Goal: Information Seeking & Learning: Learn about a topic

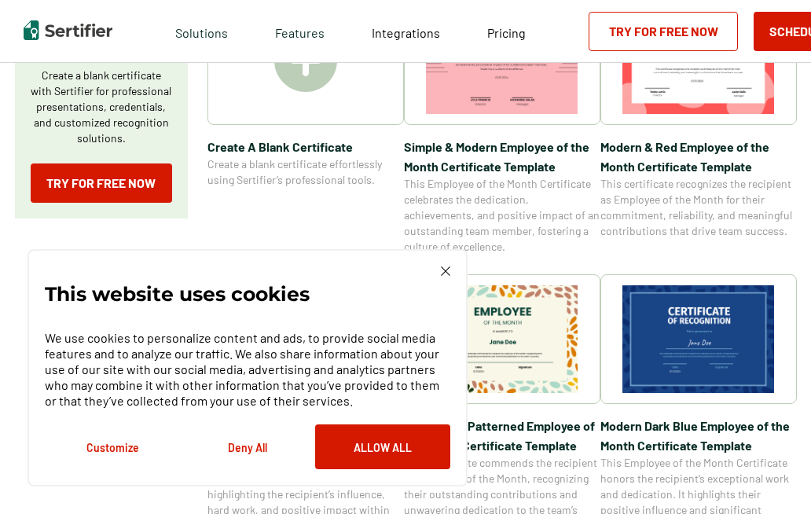
scroll to position [393, 0]
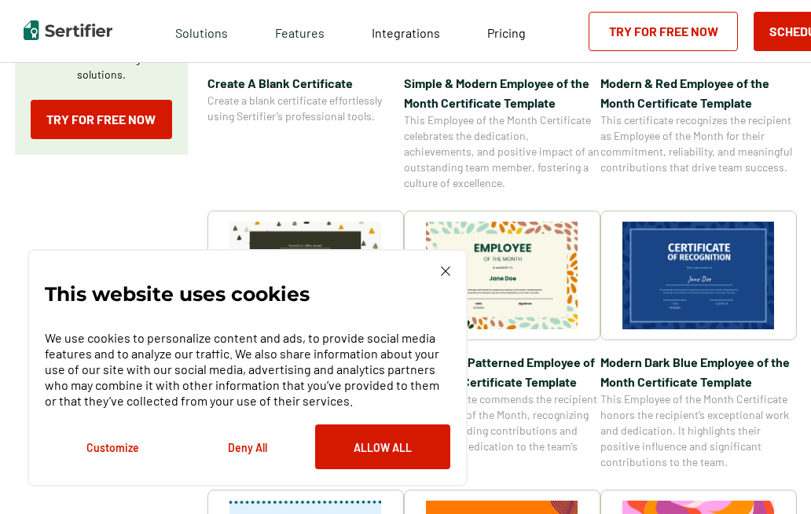
click at [443, 275] on img at bounding box center [445, 271] width 9 height 9
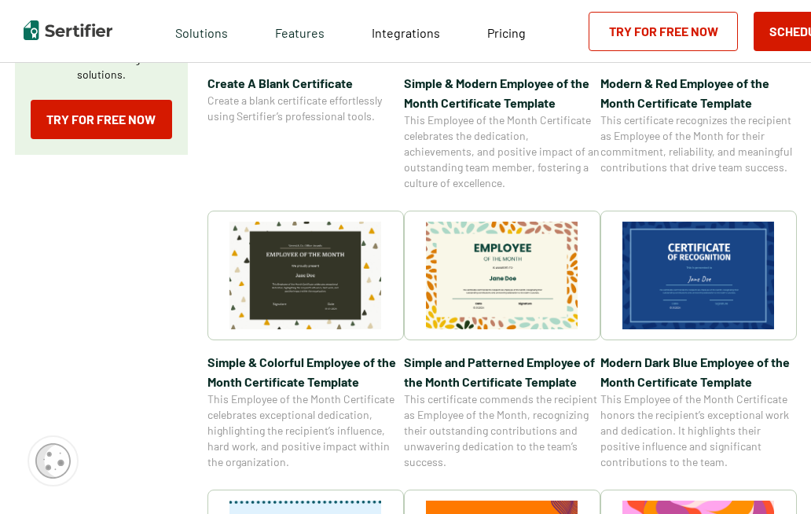
click at [660, 299] on img at bounding box center [699, 276] width 153 height 108
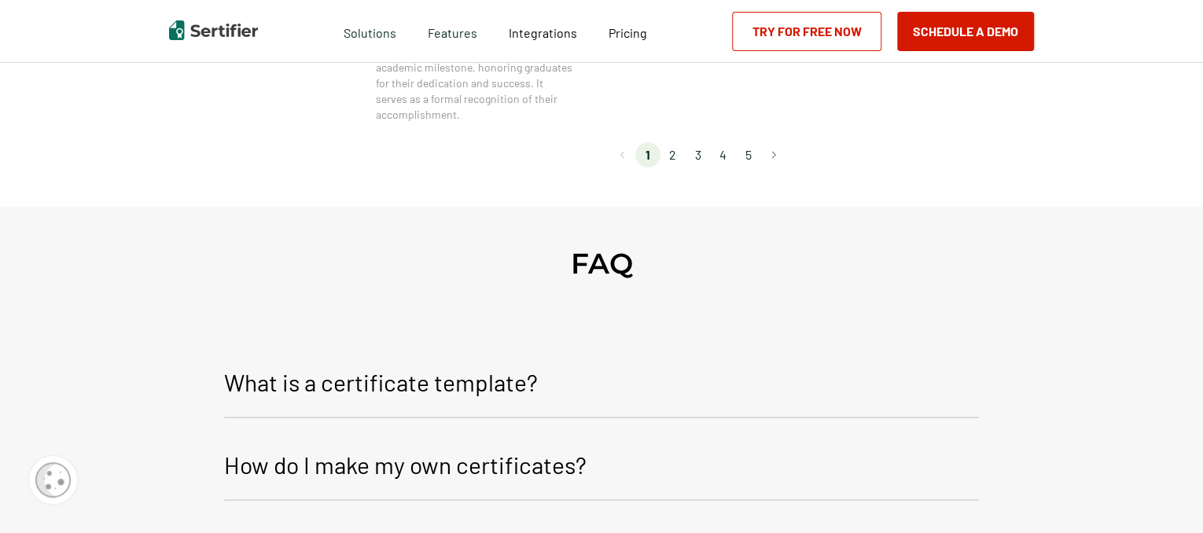
scroll to position [1651, 0]
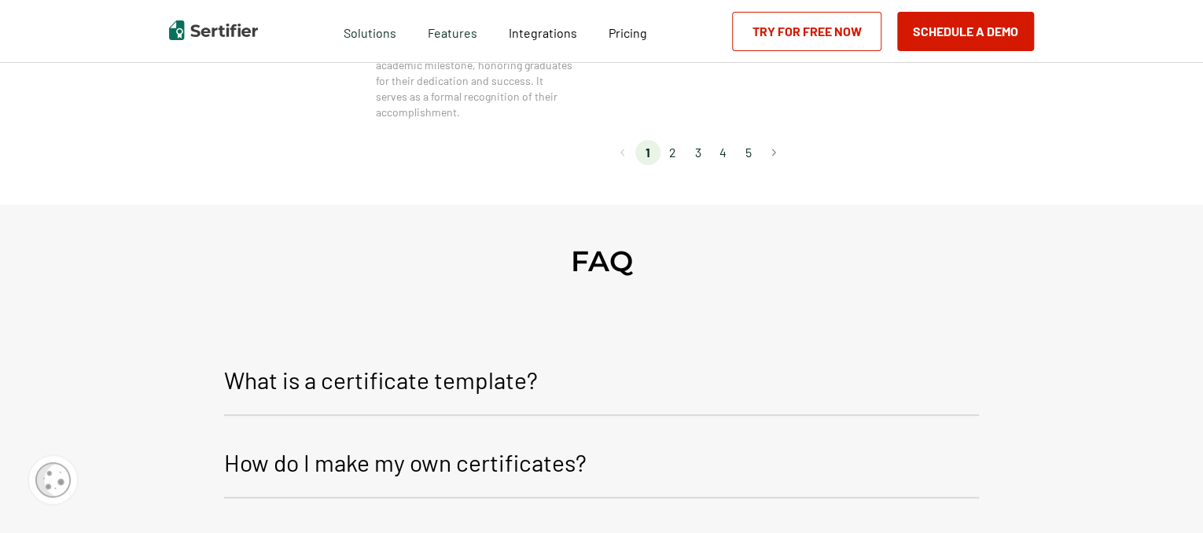
click at [676, 142] on li "2" at bounding box center [672, 152] width 25 height 25
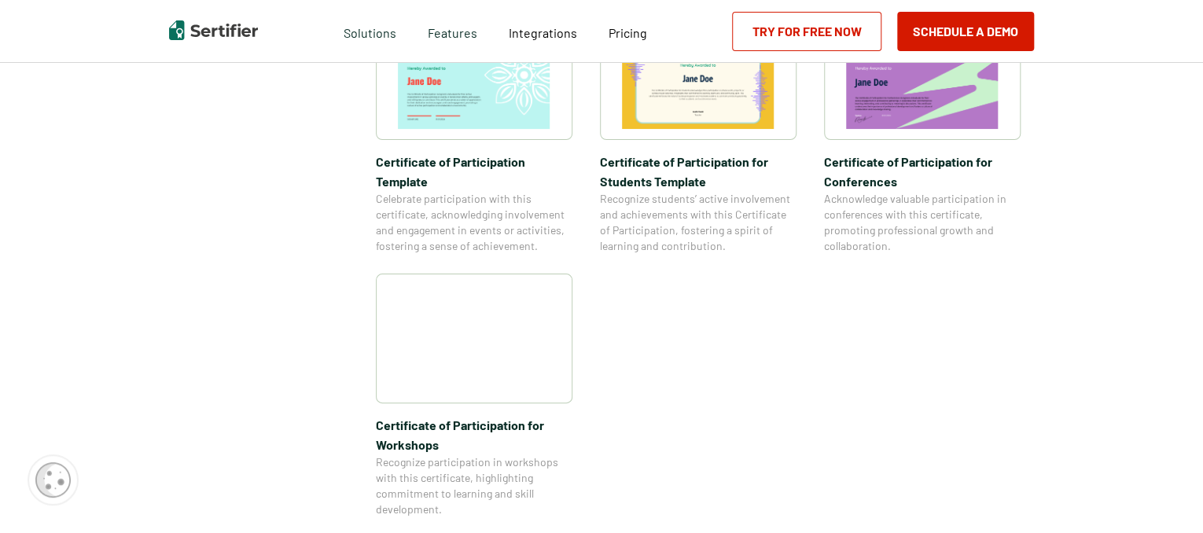
scroll to position [1337, 0]
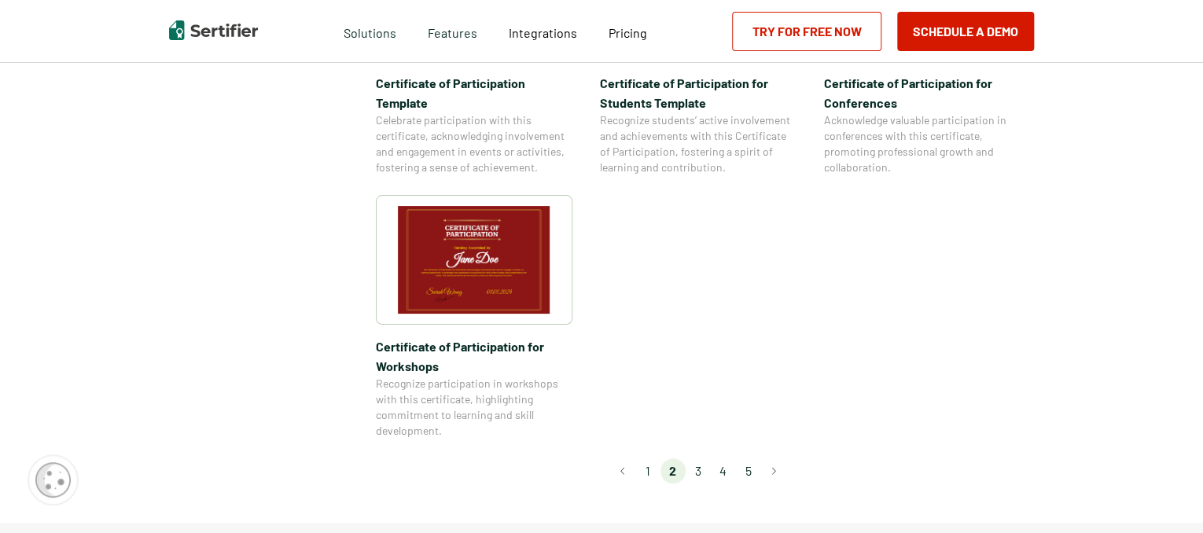
click at [699, 458] on li "3" at bounding box center [698, 470] width 25 height 25
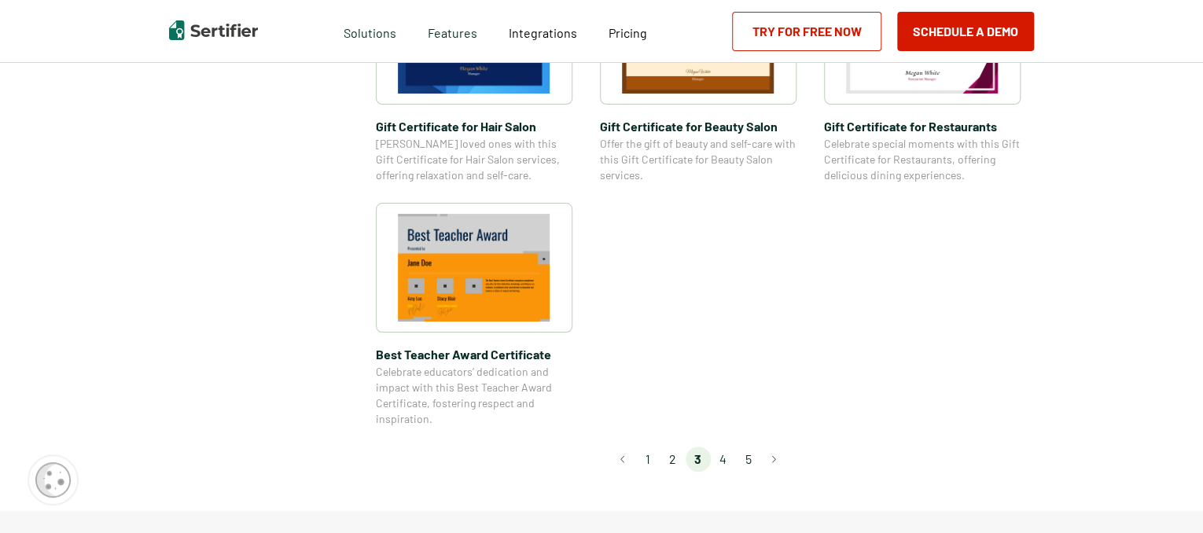
scroll to position [1179, 0]
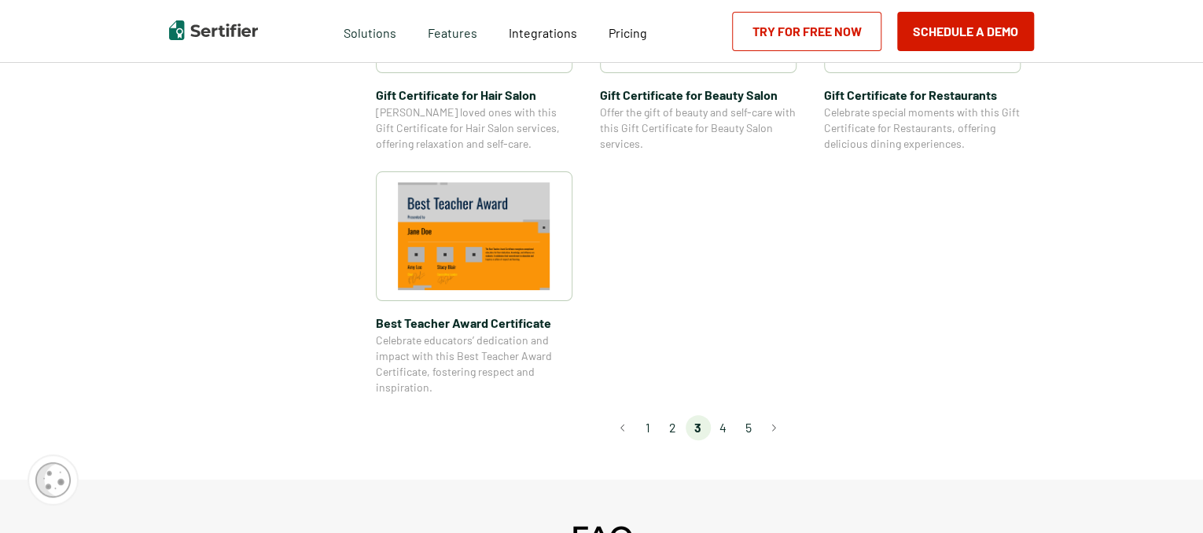
click at [730, 429] on li "4" at bounding box center [723, 427] width 25 height 25
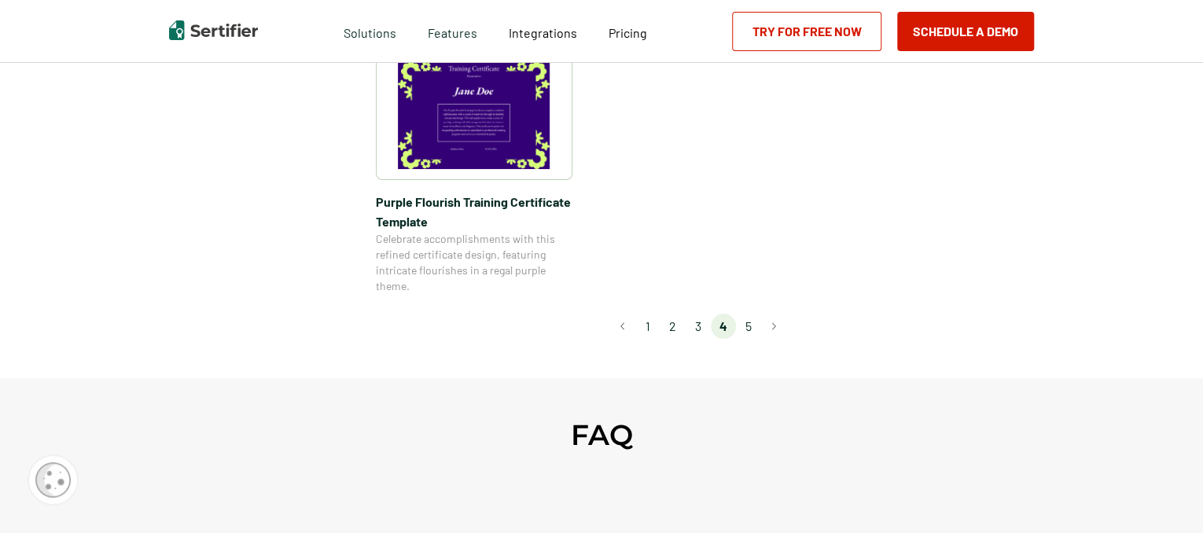
scroll to position [1337, 0]
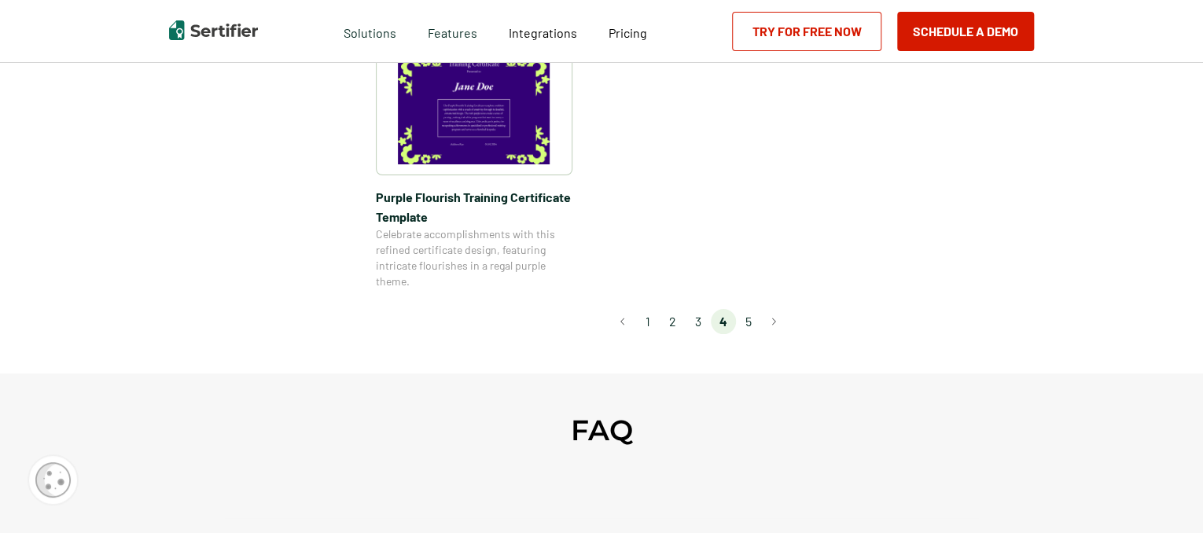
click at [754, 326] on li "5" at bounding box center [748, 321] width 25 height 25
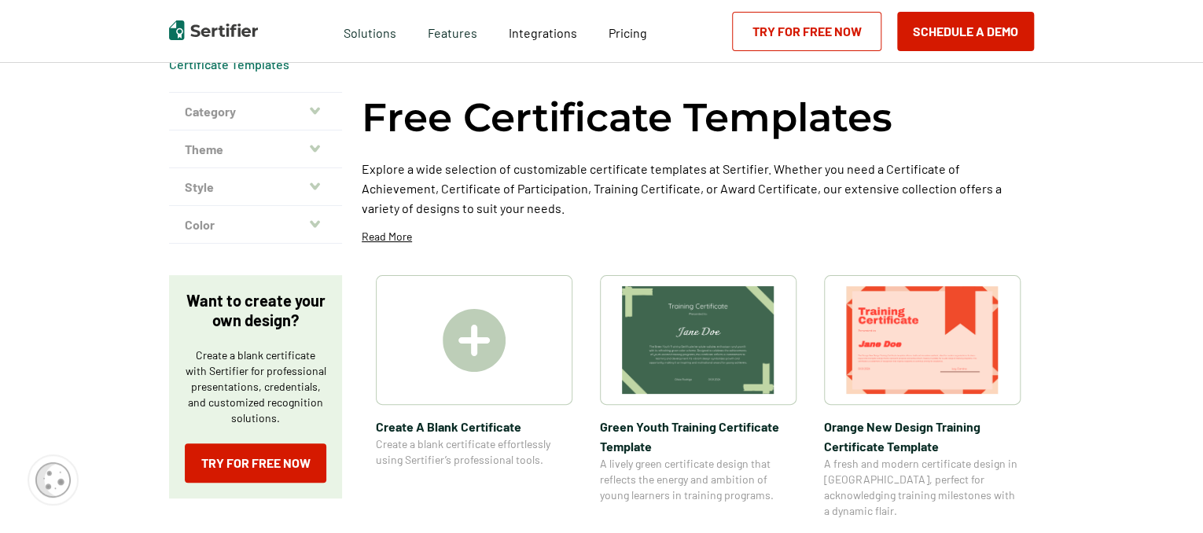
scroll to position [157, 0]
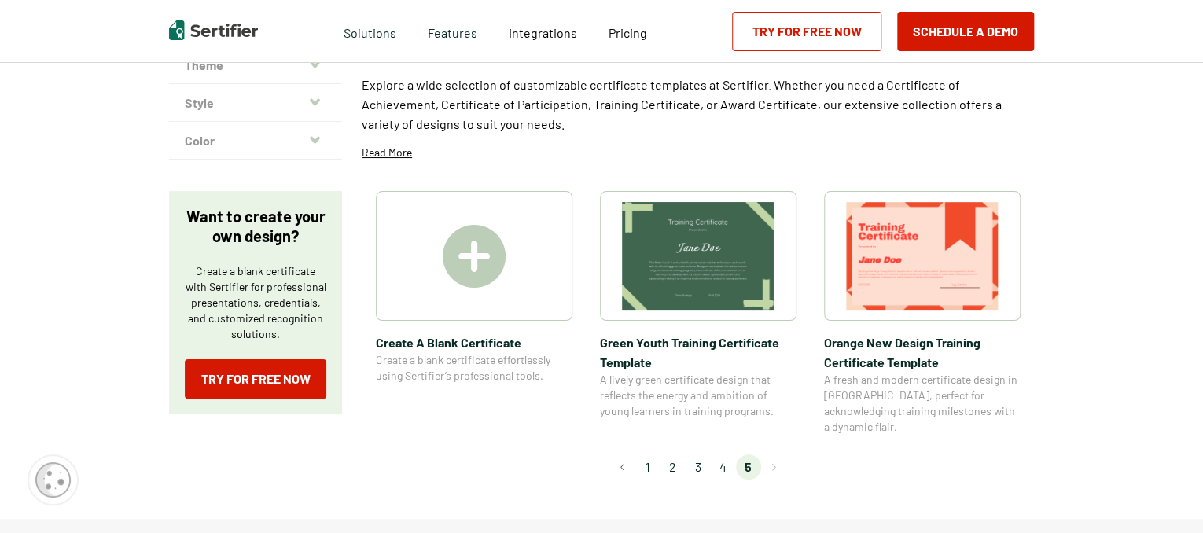
click at [650, 454] on li "1" at bounding box center [647, 466] width 25 height 25
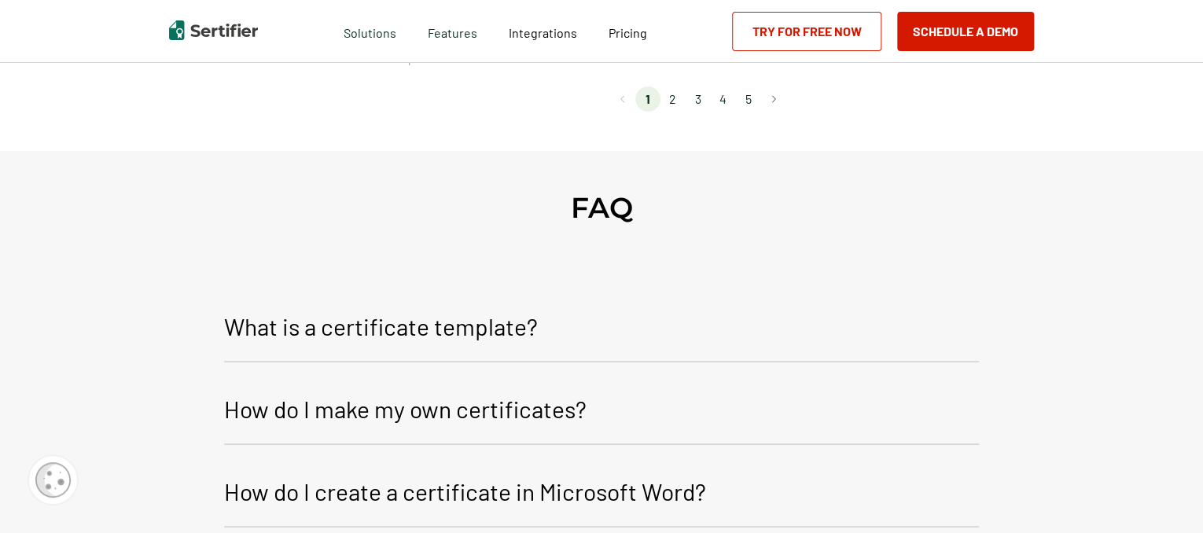
scroll to position [1494, 0]
